Goal: Find specific page/section: Find specific page/section

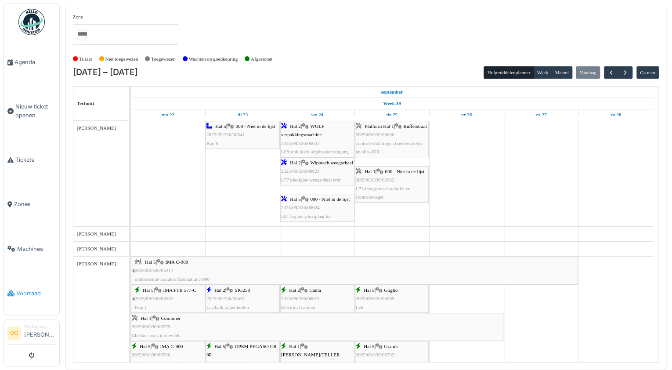
click at [33, 280] on link "Voorraad" at bounding box center [31, 293] width 55 height 44
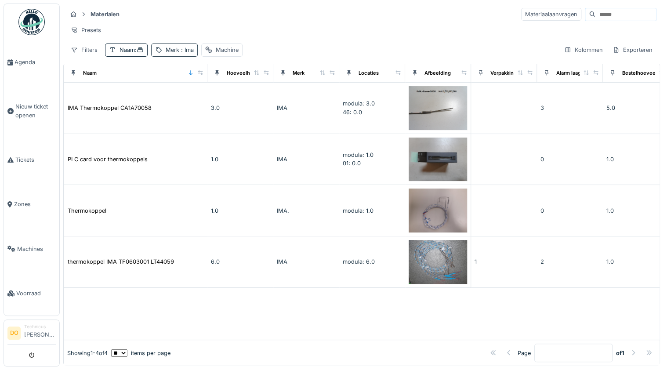
click at [194, 53] on span ": Ima" at bounding box center [186, 50] width 15 height 7
click at [245, 94] on div "Merk ***" at bounding box center [201, 96] width 87 height 18
click at [237, 95] on icon at bounding box center [235, 96] width 4 height 4
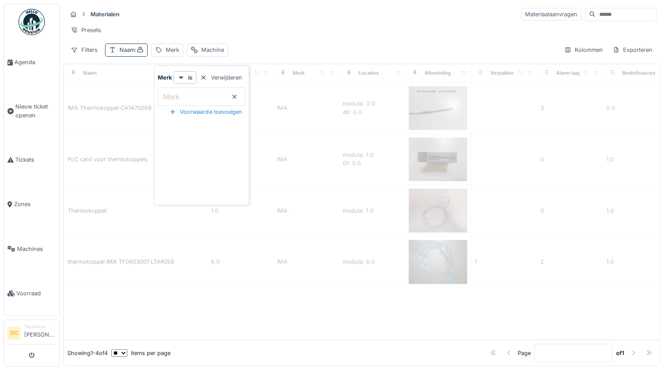
click at [134, 54] on div "Naam :" at bounding box center [132, 50] width 24 height 8
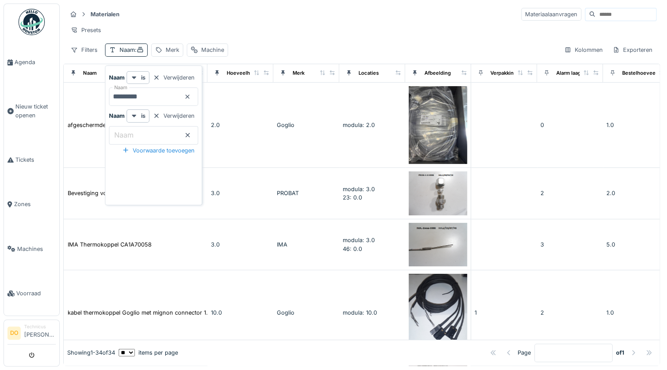
click at [191, 93] on div at bounding box center [187, 97] width 7 height 8
click at [169, 95] on input "Naam" at bounding box center [153, 96] width 89 height 18
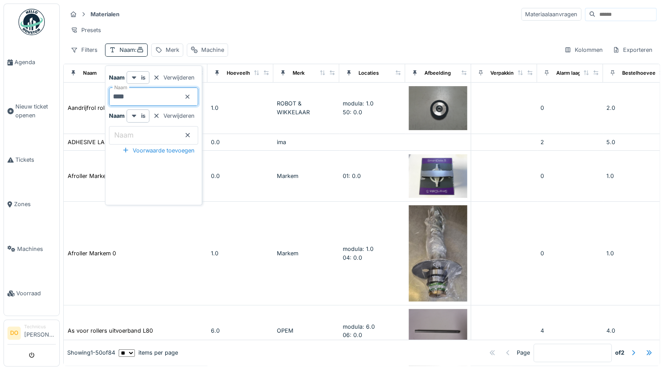
type input "***"
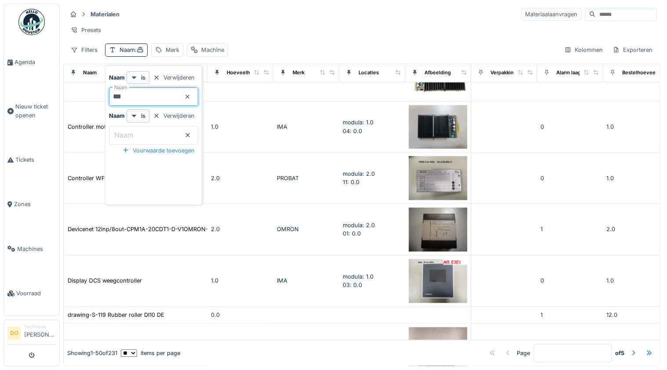
scroll to position [2148, 0]
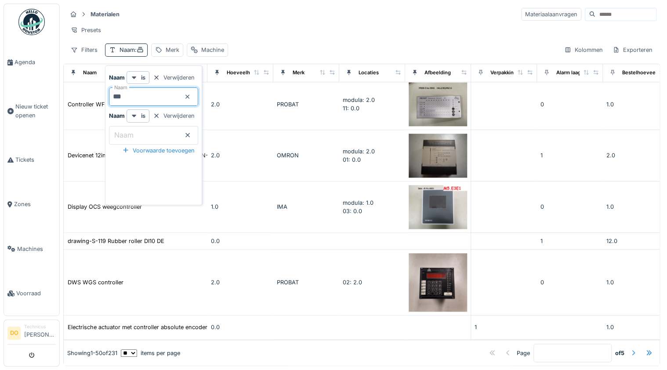
click at [630, 349] on div at bounding box center [633, 353] width 7 height 8
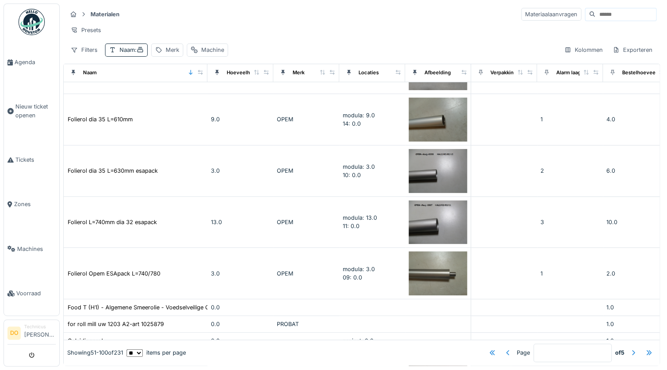
scroll to position [0, 0]
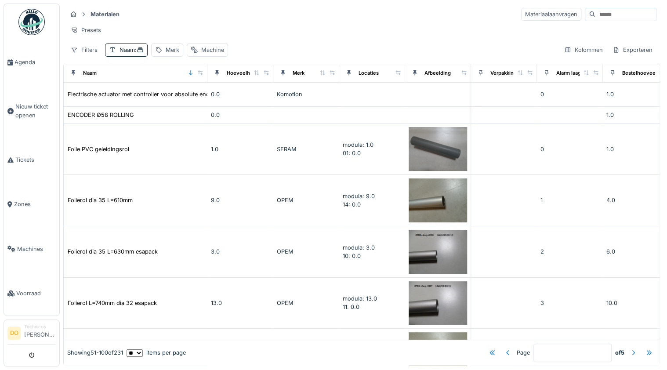
click at [630, 349] on div at bounding box center [633, 353] width 7 height 8
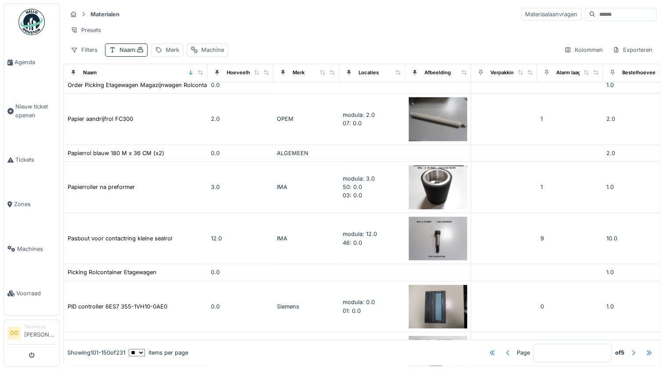
scroll to position [352, 0]
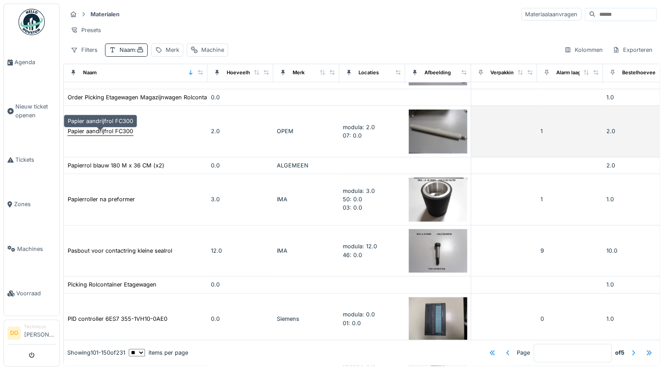
click at [125, 134] on div "Papier aandrijfrol FC300" at bounding box center [100, 131] width 65 height 8
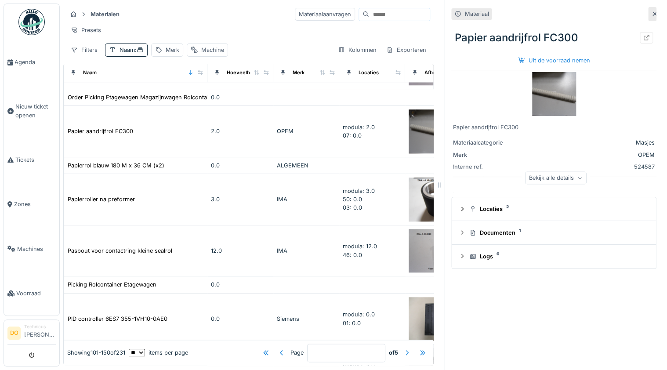
click at [651, 15] on icon at bounding box center [654, 14] width 7 height 6
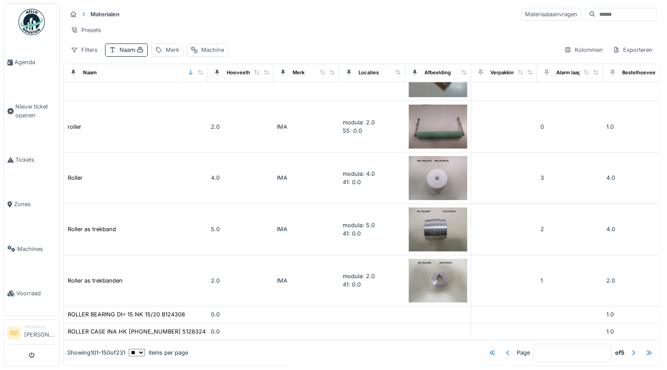
scroll to position [1730, 0]
click at [630, 349] on div at bounding box center [633, 353] width 7 height 8
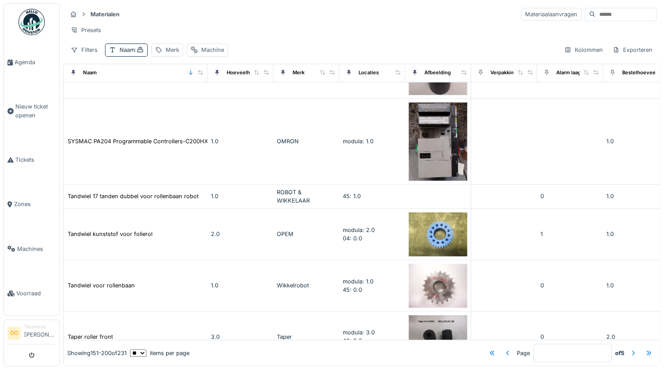
scroll to position [2066, 0]
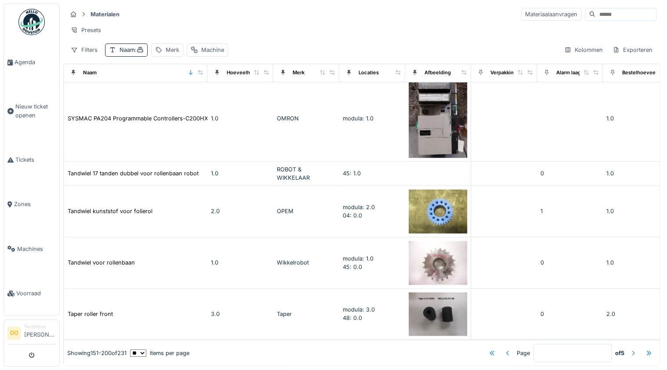
click at [630, 349] on div at bounding box center [633, 353] width 7 height 8
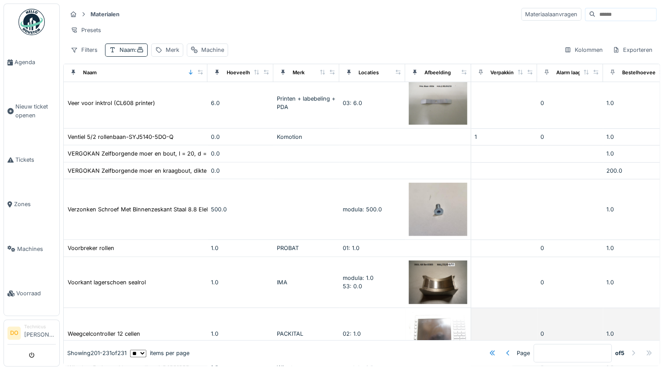
scroll to position [1155, 0]
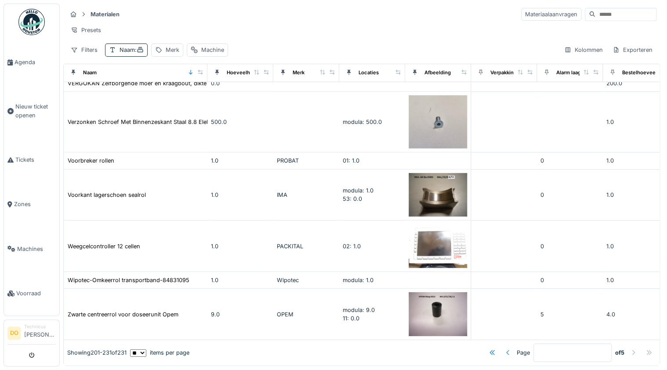
click at [505, 349] on div at bounding box center [508, 353] width 7 height 8
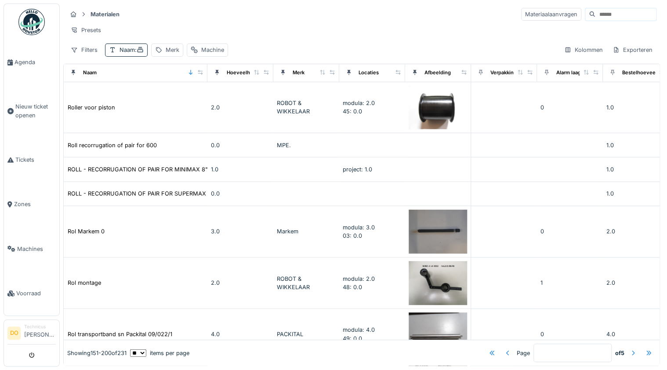
scroll to position [0, 0]
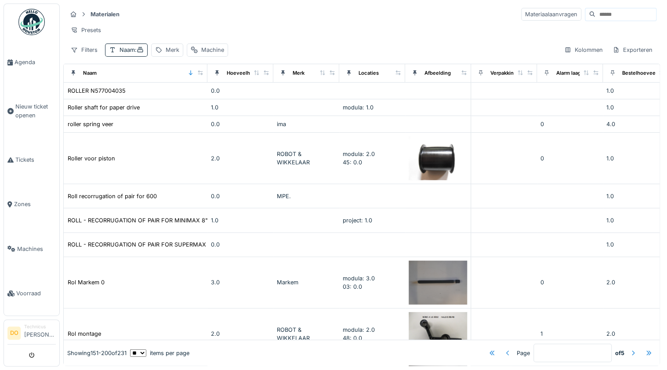
click at [505, 349] on div at bounding box center [508, 353] width 7 height 8
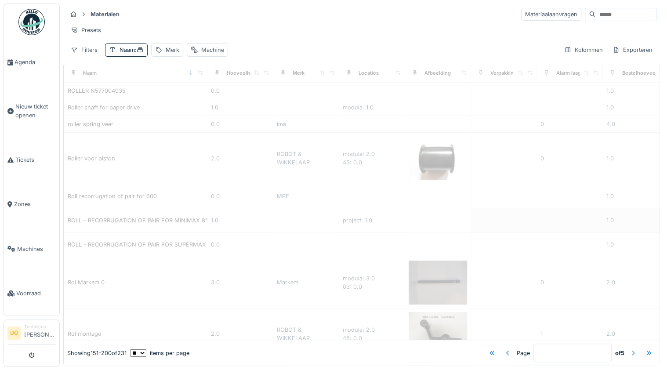
type input "*"
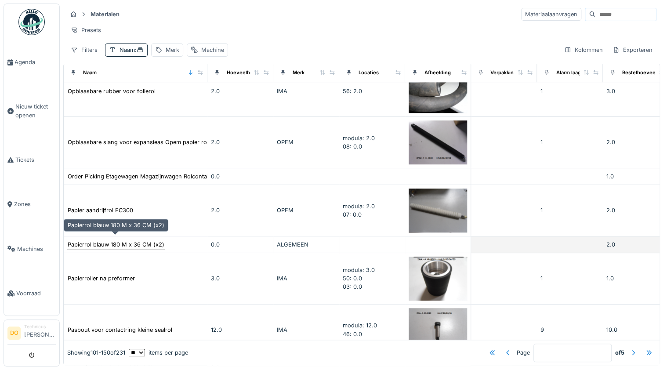
scroll to position [281, 0]
